Goal: Task Accomplishment & Management: Use online tool/utility

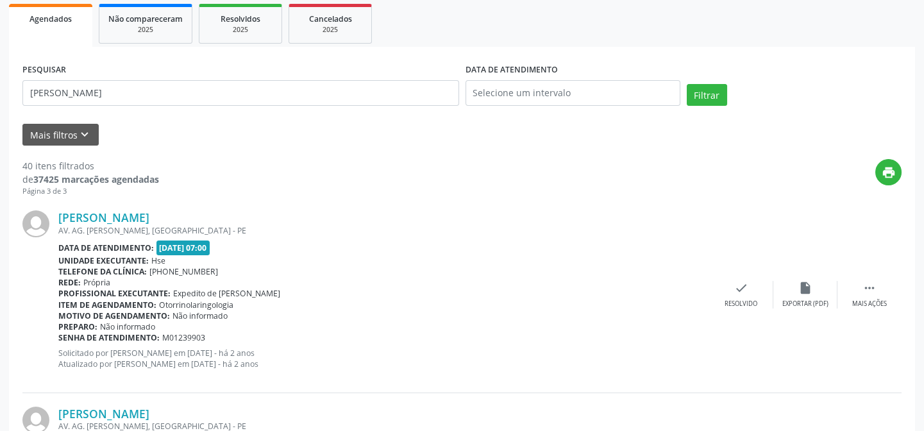
scroll to position [92, 0]
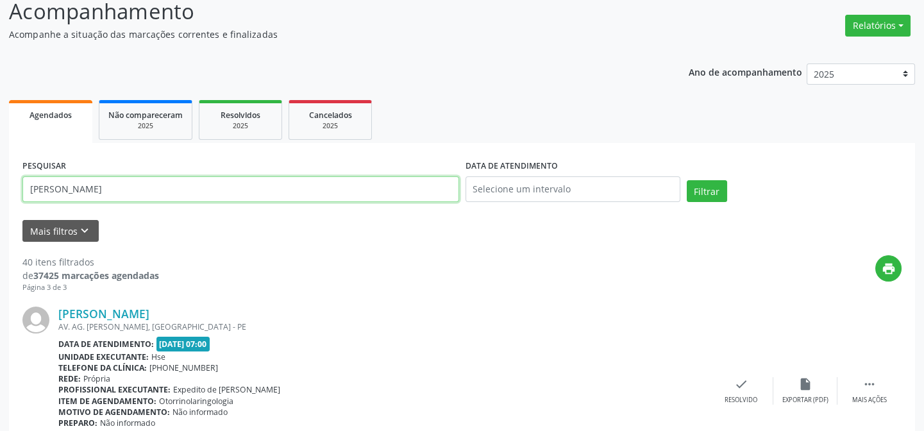
click at [116, 191] on input "[PERSON_NAME]" at bounding box center [240, 189] width 437 height 26
type input "o"
type input "22333819472"
click at [687, 180] on button "Filtrar" at bounding box center [707, 191] width 40 height 22
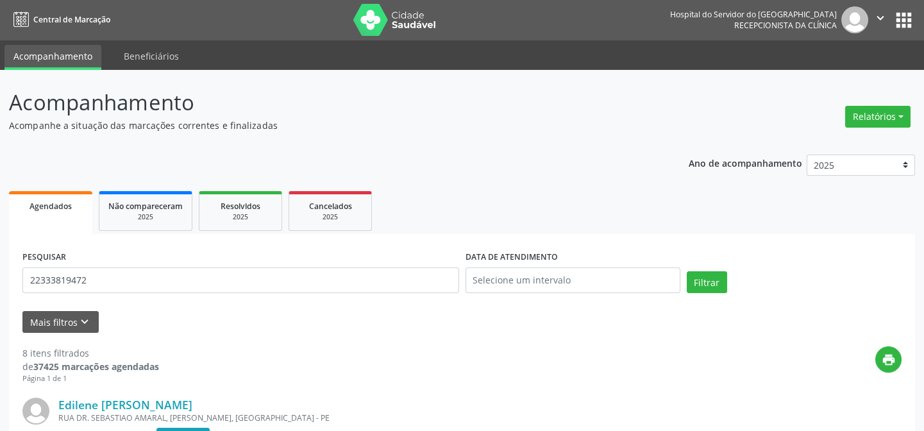
scroll to position [0, 0]
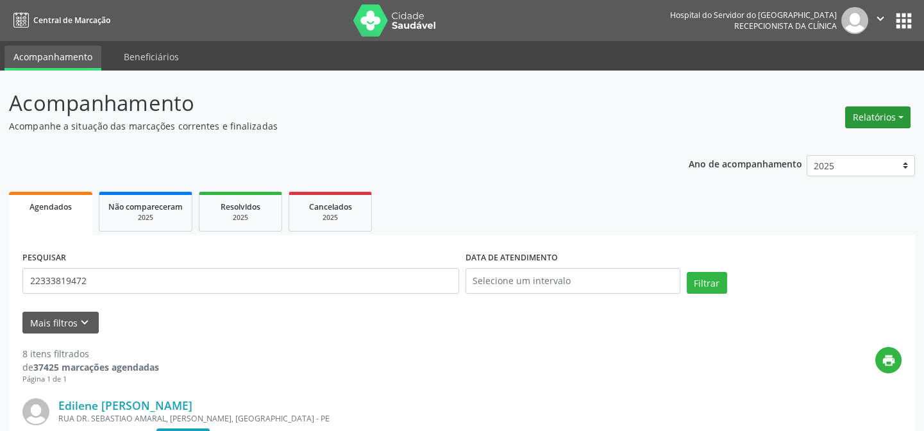
click at [883, 110] on button "Relatórios" at bounding box center [877, 117] width 65 height 22
click at [842, 146] on link "Agendamentos" at bounding box center [842, 144] width 138 height 18
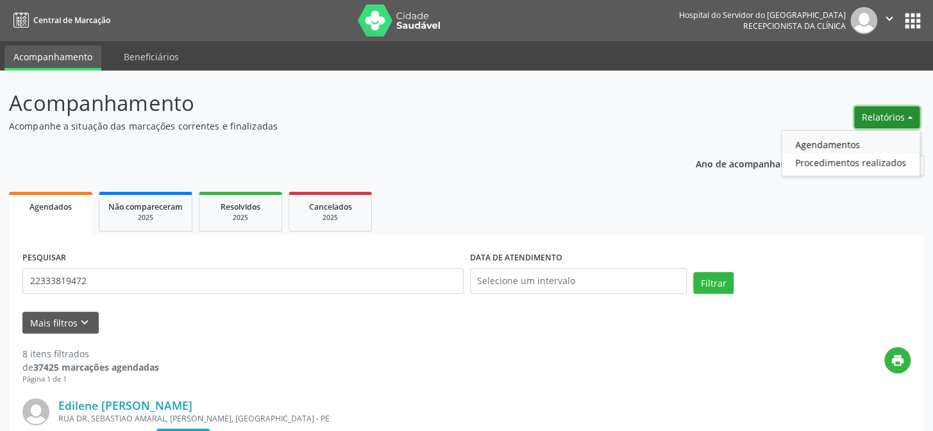
select select "8"
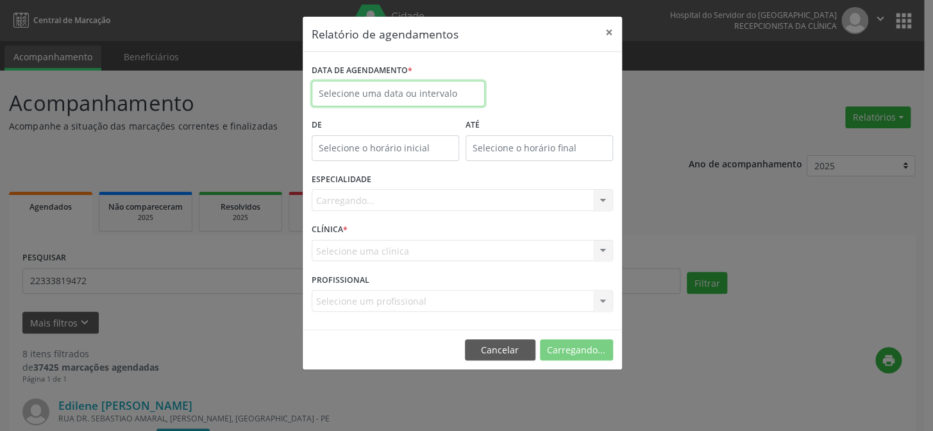
click at [402, 84] on input "text" at bounding box center [398, 94] width 173 height 26
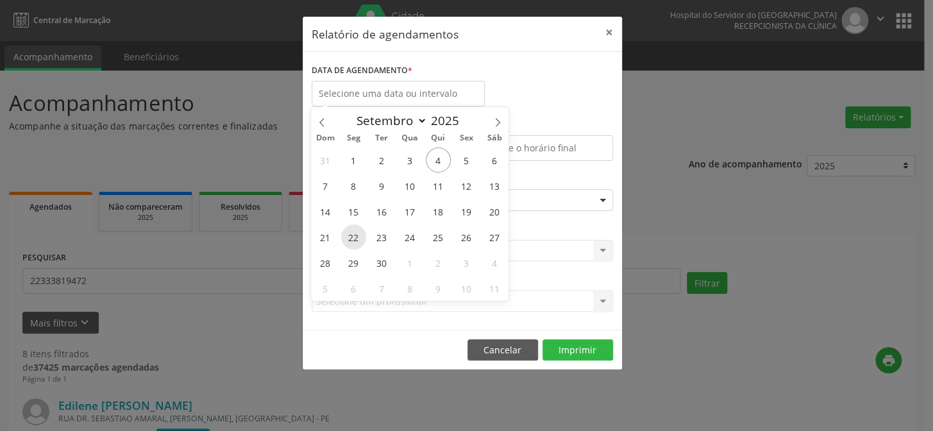
click at [349, 236] on span "22" at bounding box center [353, 237] width 25 height 25
type input "[DATE]"
click at [349, 236] on span "22" at bounding box center [353, 237] width 25 height 25
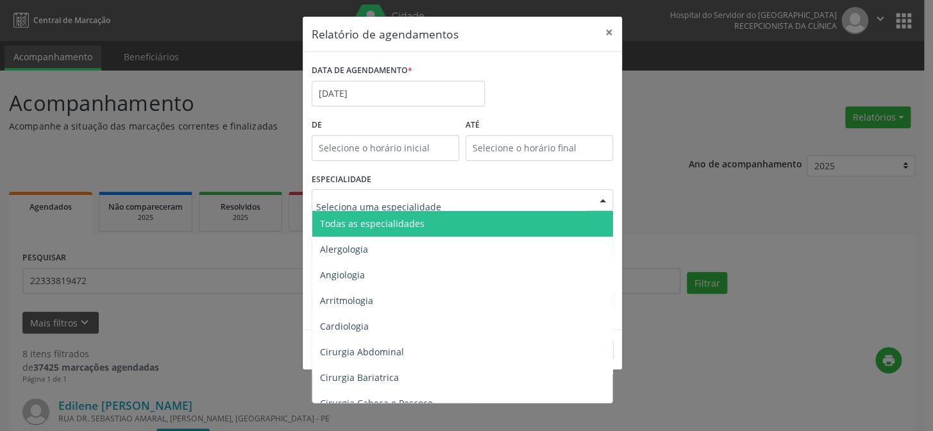
click at [599, 195] on div at bounding box center [602, 201] width 19 height 22
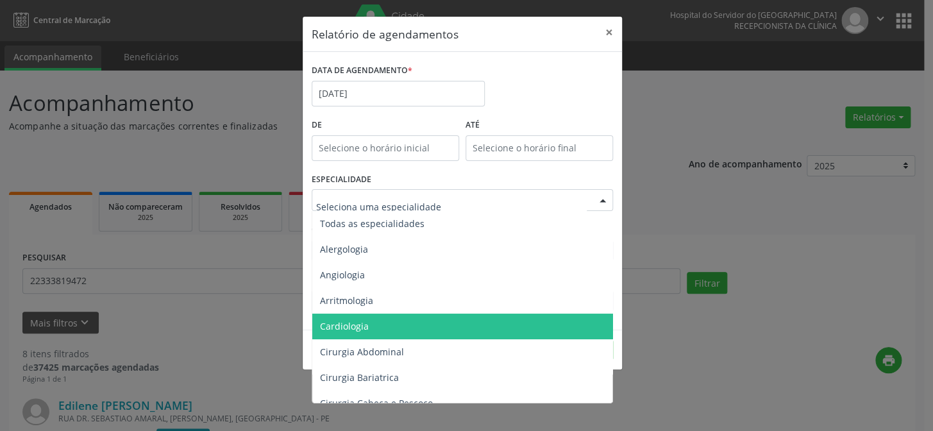
click at [391, 326] on span "Cardiologia" at bounding box center [463, 327] width 302 height 26
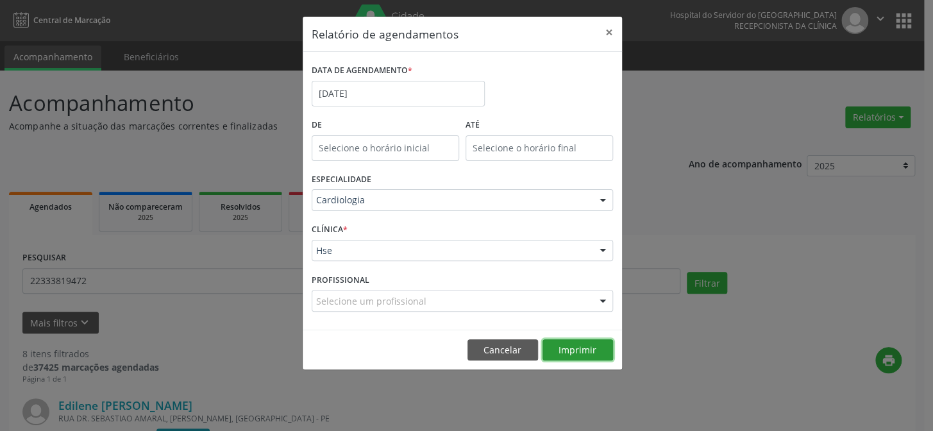
click at [569, 353] on button "Imprimir" at bounding box center [578, 350] width 71 height 22
click at [608, 28] on button "×" at bounding box center [610, 32] width 26 height 31
